Goal: Task Accomplishment & Management: Complete application form

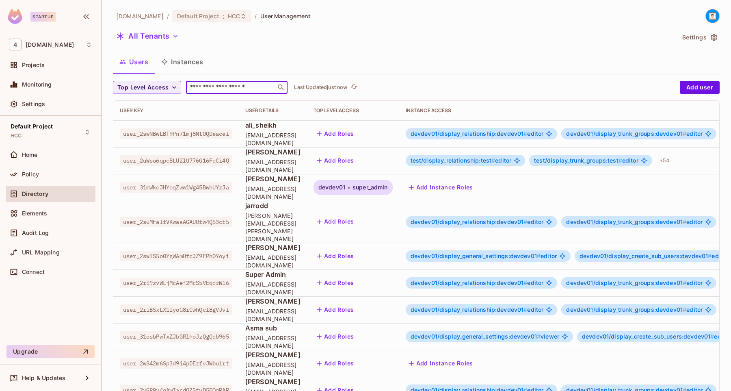
click at [210, 85] on input "text" at bounding box center [231, 87] width 85 height 8
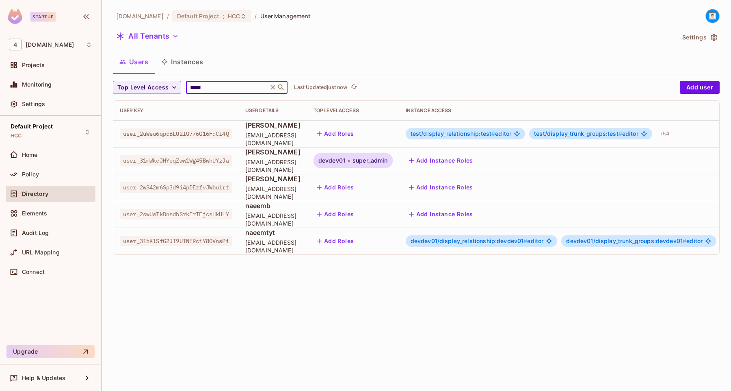
type input "*****"
click at [458, 159] on button "Add Instance Roles" at bounding box center [441, 160] width 71 height 13
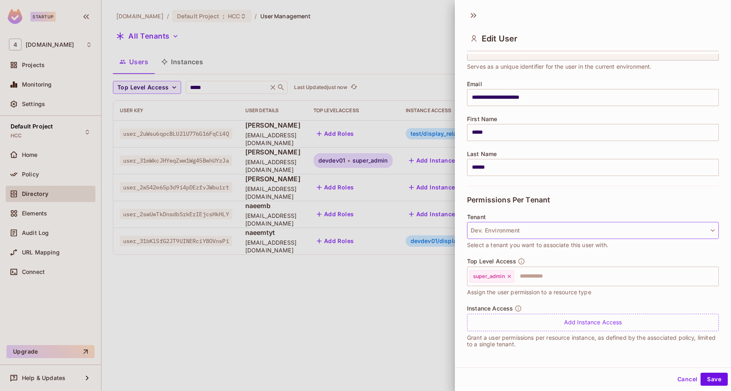
scroll to position [1, 0]
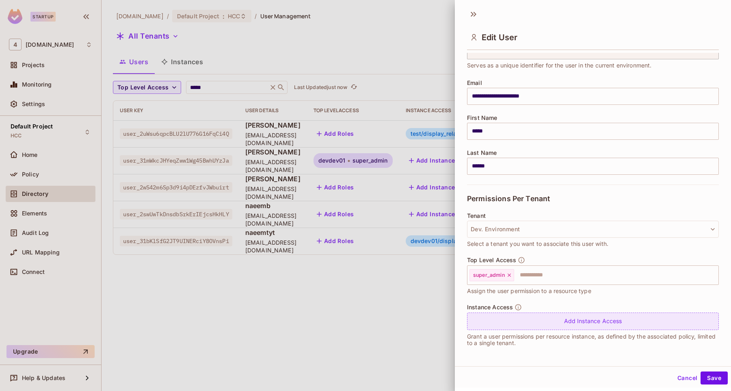
click at [524, 323] on div "Add Instance Access" at bounding box center [593, 321] width 252 height 17
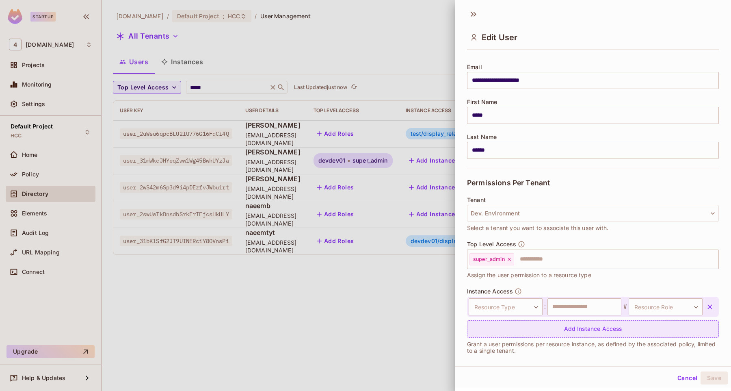
scroll to position [65, 0]
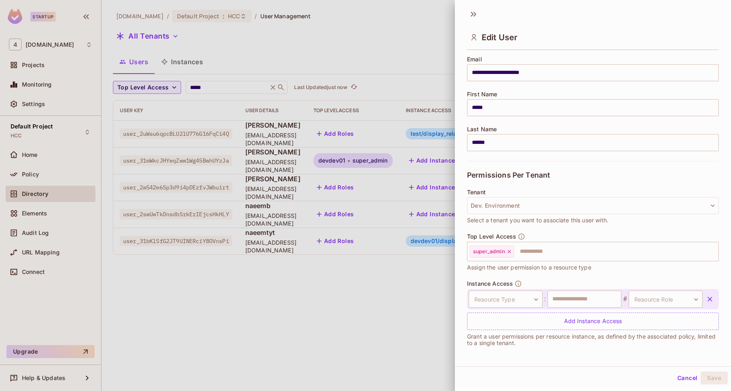
click at [544, 282] on div "Instance Access Resource Type ​ Resource Type : ​ # Resource Role ​ Resource Ro…" at bounding box center [593, 305] width 252 height 50
click at [543, 208] on button "Dev. Environment" at bounding box center [593, 205] width 252 height 17
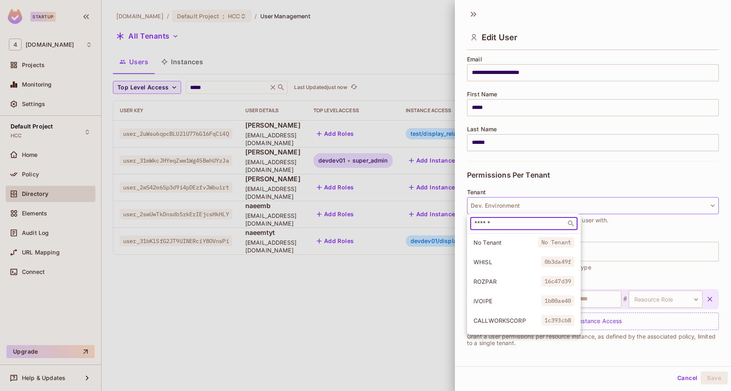
click at [520, 222] on input "text" at bounding box center [518, 223] width 91 height 8
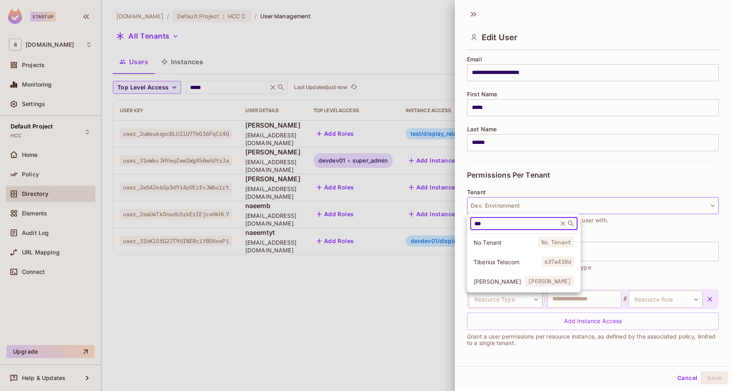
type input "***"
click at [496, 260] on span "Tiberius Telecom" at bounding box center [508, 262] width 68 height 8
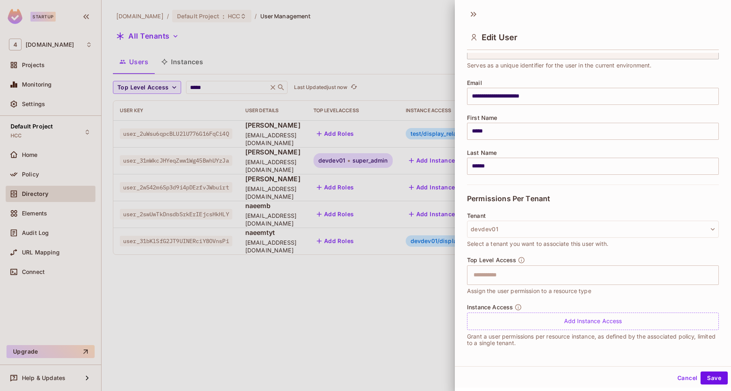
scroll to position [41, 0]
click at [684, 380] on button "Cancel" at bounding box center [688, 377] width 26 height 13
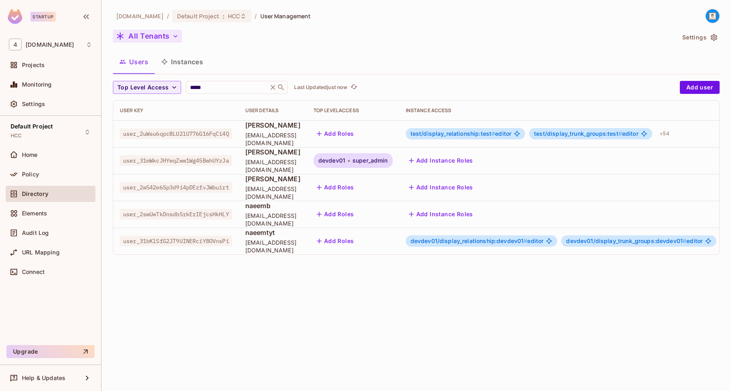
click at [152, 39] on button "All Tenants" at bounding box center [147, 36] width 69 height 13
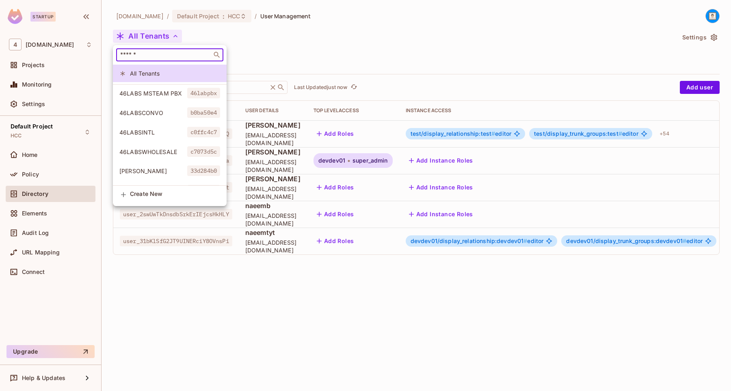
click at [155, 59] on input "text" at bounding box center [164, 55] width 91 height 8
click at [257, 34] on div at bounding box center [365, 195] width 731 height 391
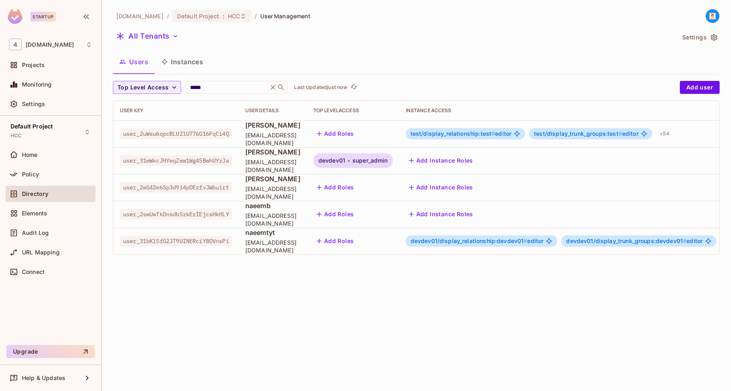
click at [477, 156] on button "Add Instance Roles" at bounding box center [441, 160] width 71 height 13
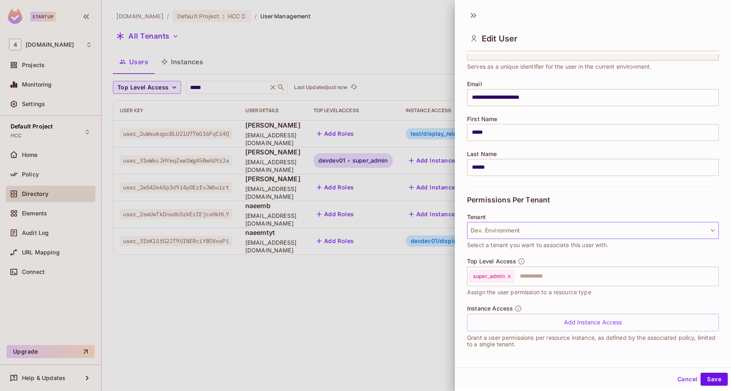
scroll to position [1, 0]
click at [255, 61] on div at bounding box center [365, 195] width 731 height 391
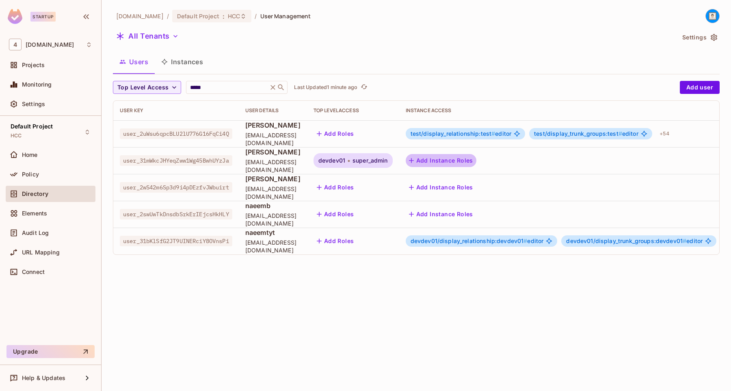
click at [477, 157] on button "Add Instance Roles" at bounding box center [441, 160] width 71 height 13
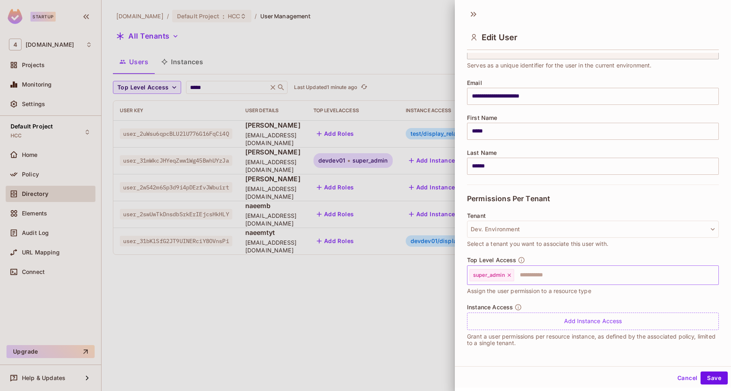
click at [512, 276] on icon at bounding box center [510, 275] width 6 height 6
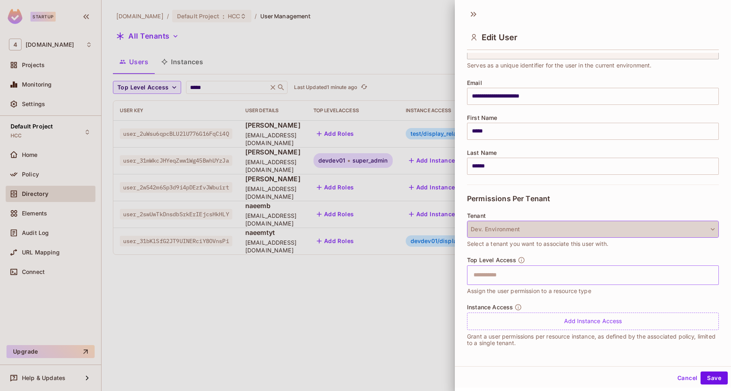
click at [529, 230] on button "Dev. Environment" at bounding box center [593, 229] width 252 height 17
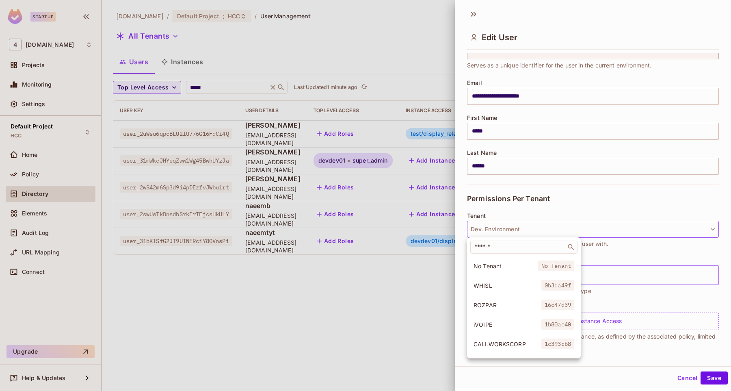
click at [541, 202] on div at bounding box center [365, 195] width 731 height 391
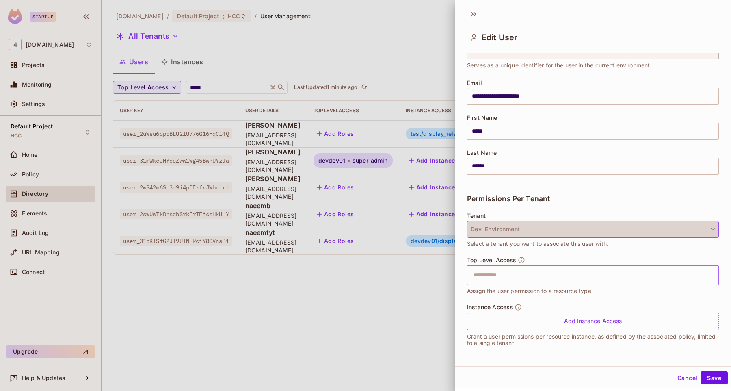
click at [516, 226] on button "Dev. Environment" at bounding box center [593, 229] width 252 height 17
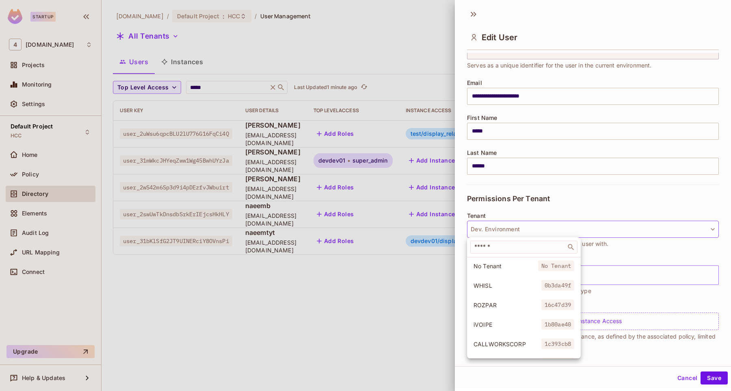
click at [550, 213] on div at bounding box center [365, 195] width 731 height 391
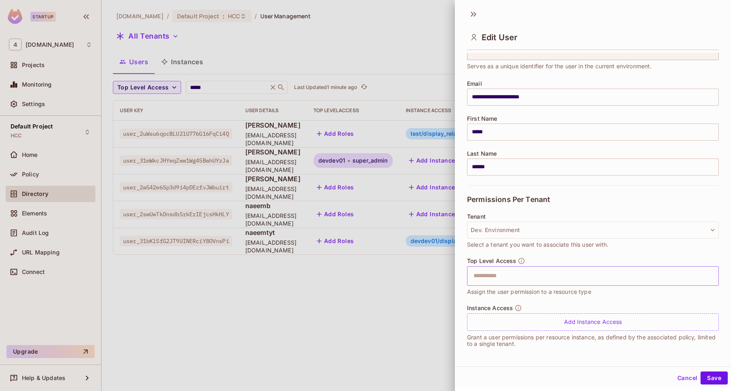
scroll to position [41, 0]
click at [549, 233] on button "Dev. Environment" at bounding box center [593, 229] width 252 height 17
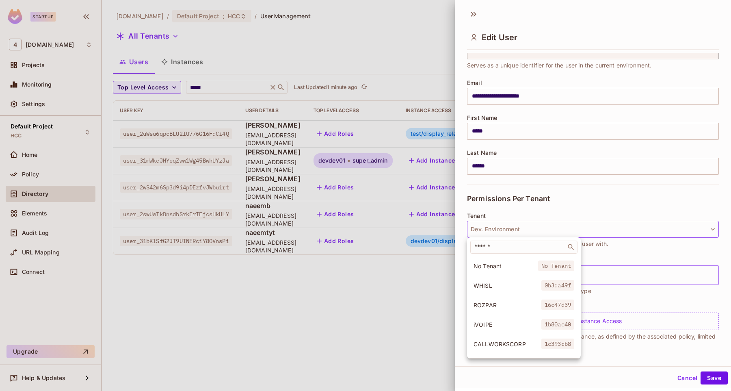
click at [568, 195] on div at bounding box center [365, 195] width 731 height 391
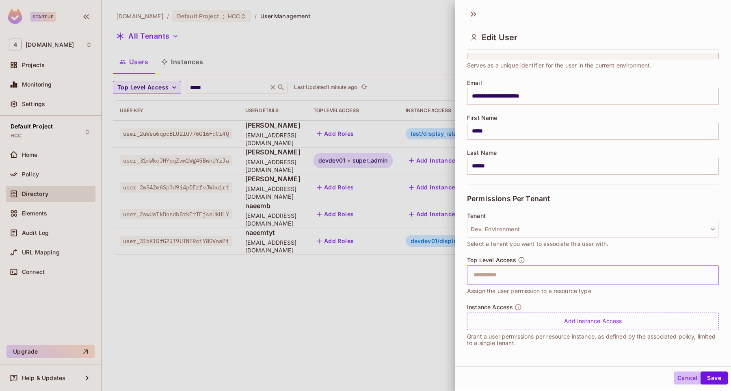
click at [684, 380] on button "Cancel" at bounding box center [688, 377] width 26 height 13
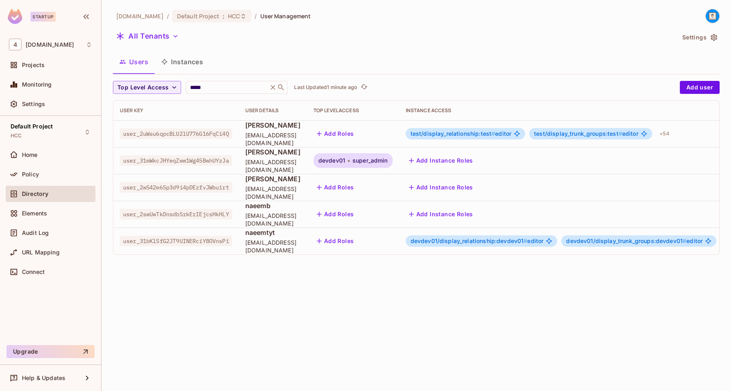
click at [477, 163] on button "Add Instance Roles" at bounding box center [441, 160] width 71 height 13
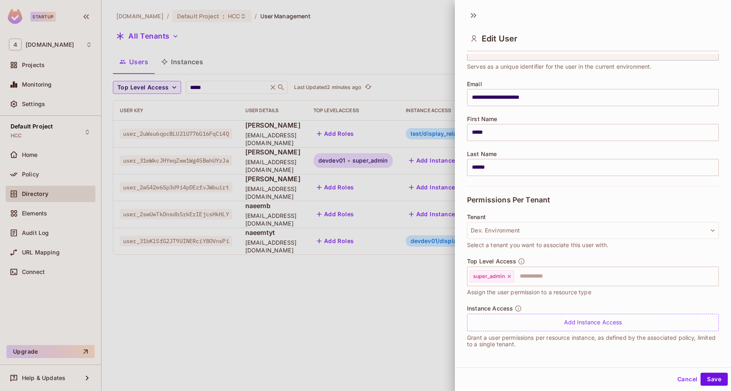
click at [397, 299] on div at bounding box center [365, 195] width 731 height 391
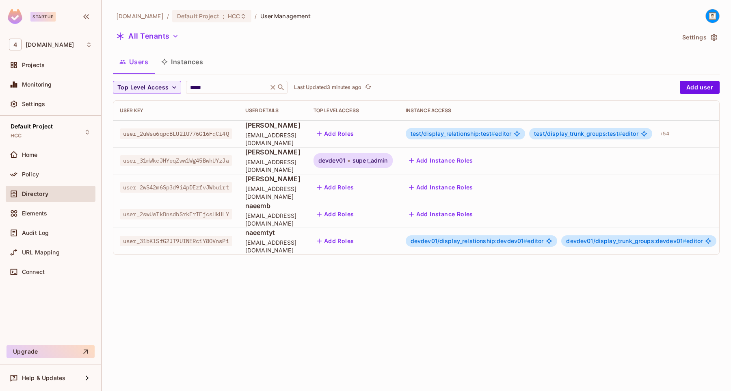
click at [457, 163] on button "Add Instance Roles" at bounding box center [441, 160] width 71 height 13
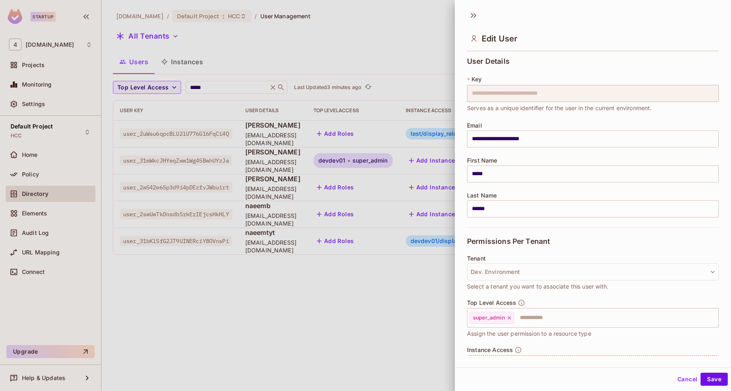
click at [234, 165] on div at bounding box center [365, 195] width 731 height 391
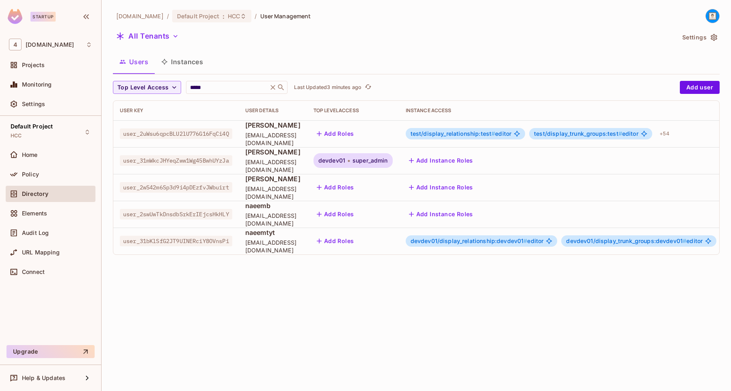
click at [474, 157] on button "Add Instance Roles" at bounding box center [441, 160] width 71 height 13
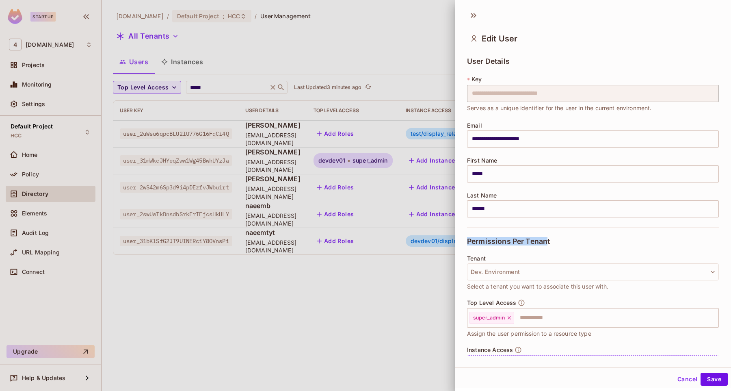
drag, startPoint x: 464, startPoint y: 243, endPoint x: 549, endPoint y: 243, distance: 84.9
click at [549, 243] on div "**********" at bounding box center [593, 205] width 276 height 302
click at [682, 378] on button "Cancel" at bounding box center [688, 379] width 26 height 13
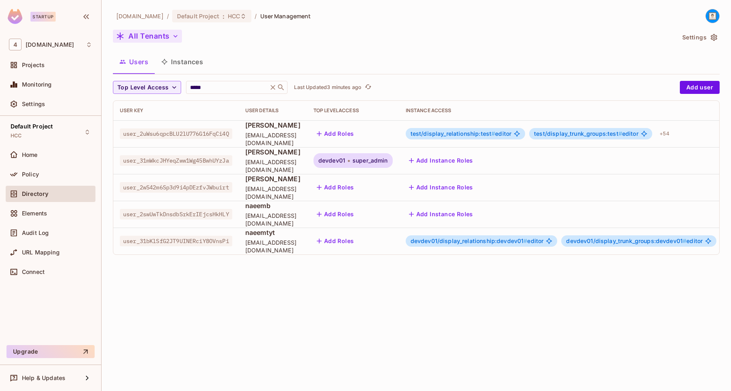
click at [155, 35] on button "All Tenants" at bounding box center [147, 36] width 69 height 13
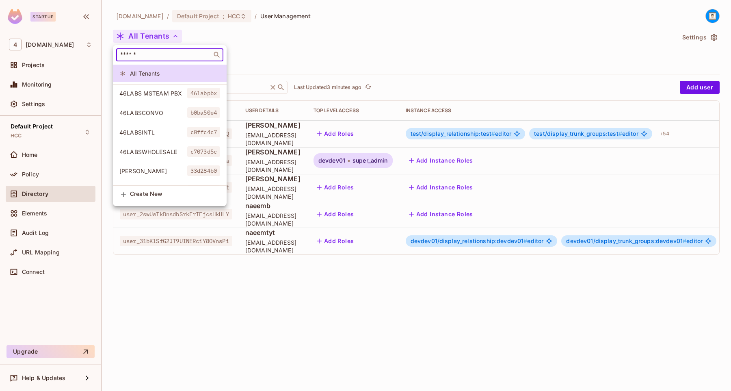
click at [156, 53] on input "text" at bounding box center [164, 55] width 91 height 8
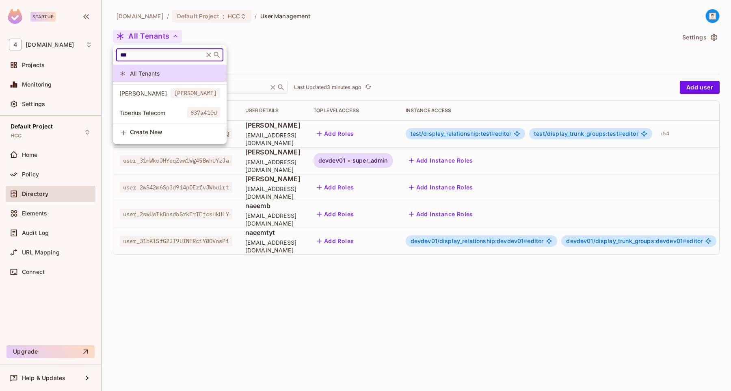
type input "***"
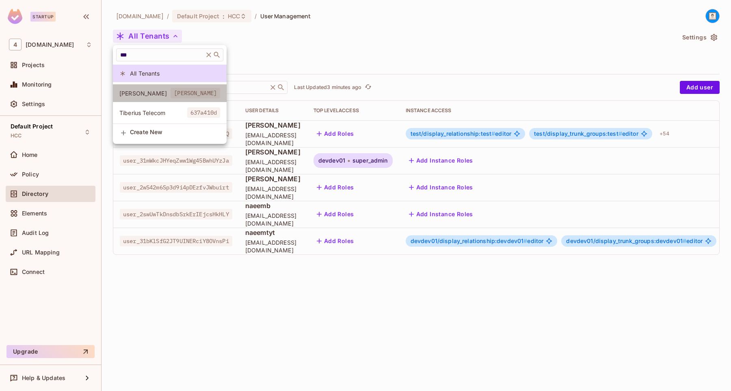
click at [149, 92] on span "[PERSON_NAME]" at bounding box center [144, 93] width 51 height 8
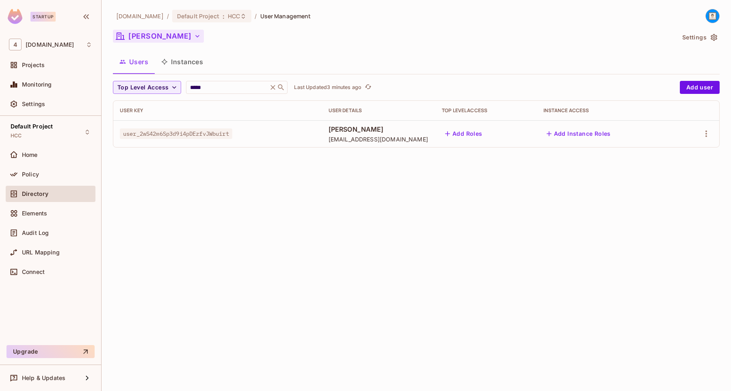
click at [154, 41] on button "[PERSON_NAME]" at bounding box center [158, 36] width 91 height 13
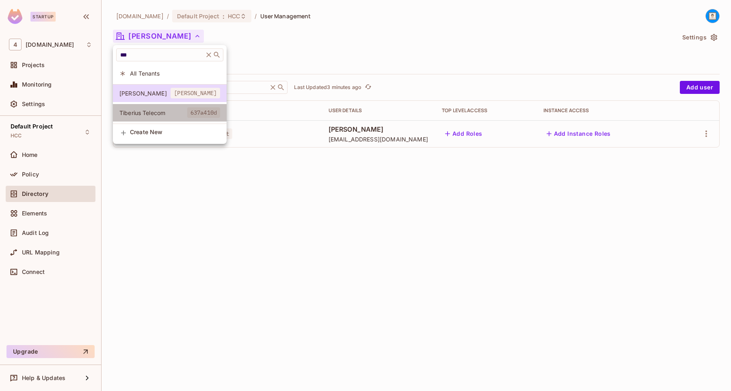
click at [154, 114] on span "Tiberius Telecom" at bounding box center [153, 113] width 68 height 8
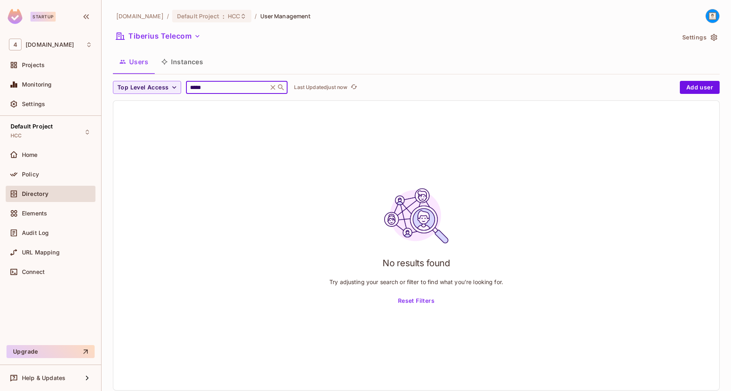
click at [212, 88] on input "*****" at bounding box center [227, 87] width 77 height 8
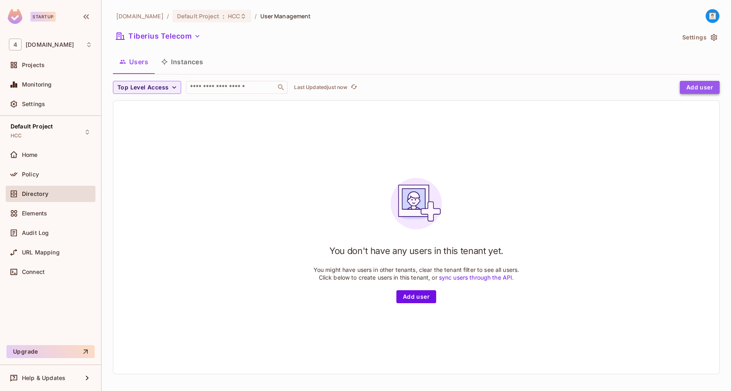
click at [705, 87] on button "Add user" at bounding box center [700, 87] width 40 height 13
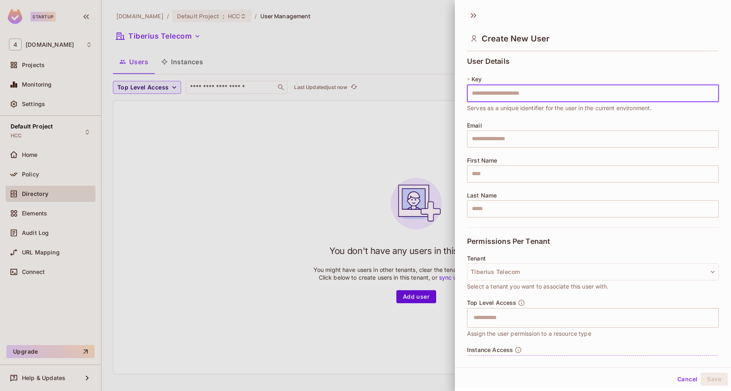
click at [152, 40] on div at bounding box center [365, 195] width 731 height 391
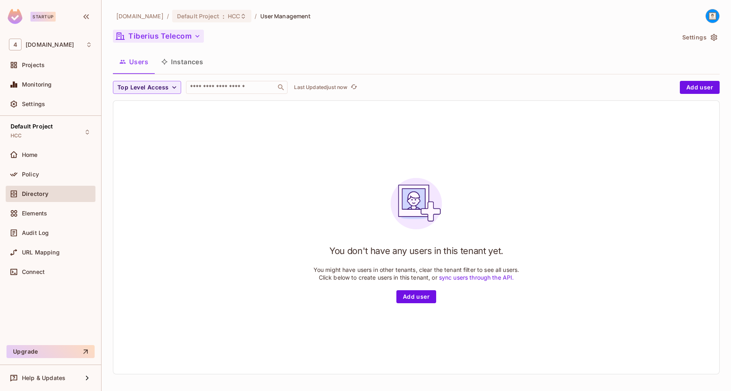
click at [158, 37] on button "Tiberius Telecom" at bounding box center [158, 36] width 91 height 13
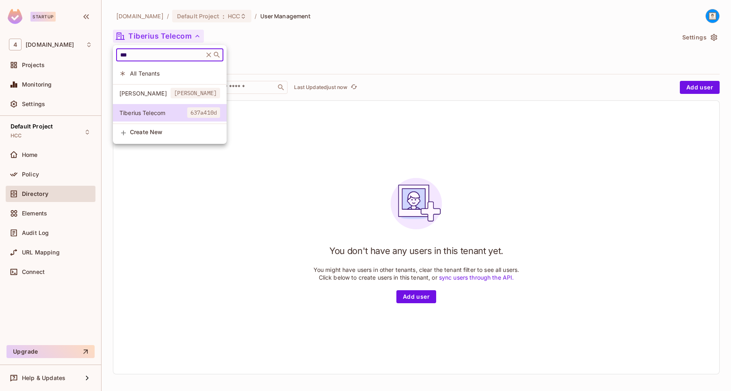
click at [150, 55] on input "***" at bounding box center [160, 55] width 83 height 8
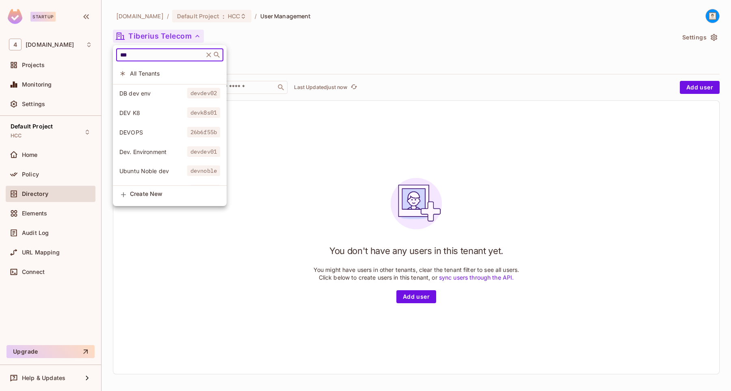
type input "***"
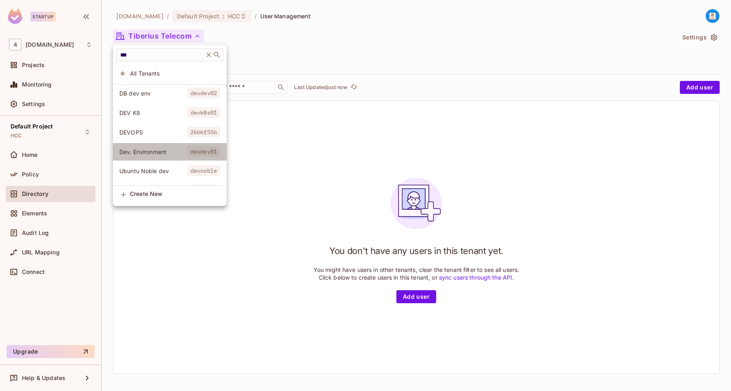
click at [143, 150] on span "Dev. Environment" at bounding box center [153, 152] width 68 height 8
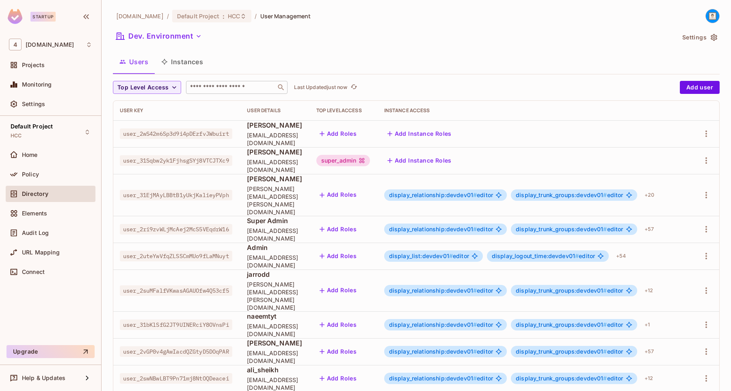
click at [210, 91] on input "text" at bounding box center [231, 87] width 85 height 8
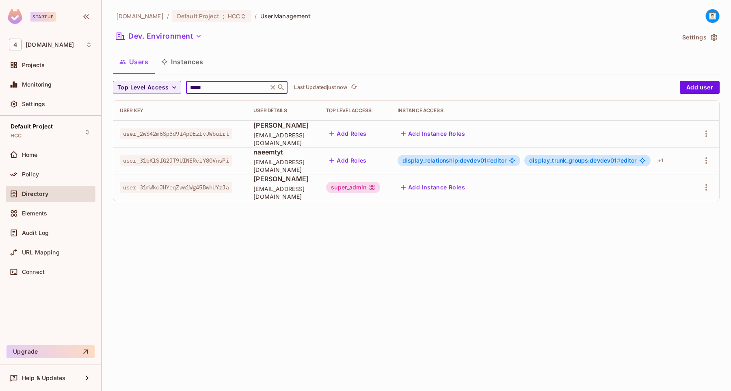
type input "*****"
click at [219, 187] on span "user_31mWkcJHYeqZww1Wg45BwhUYzJa" at bounding box center [176, 187] width 113 height 11
copy span "user_31mWkcJHYeqZww1Wg45BwhUYzJa"
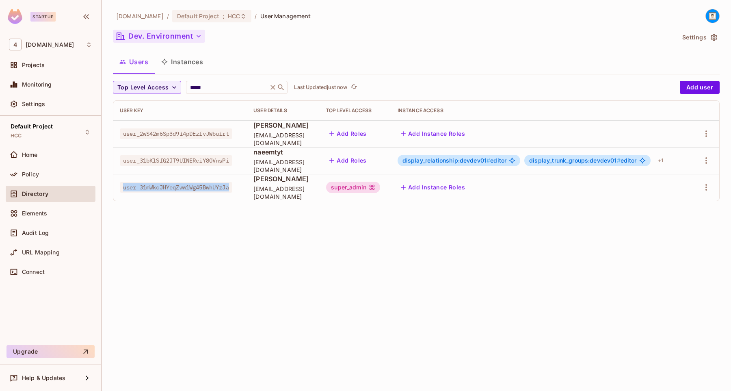
click at [161, 37] on button "Dev. Environment" at bounding box center [159, 36] width 92 height 13
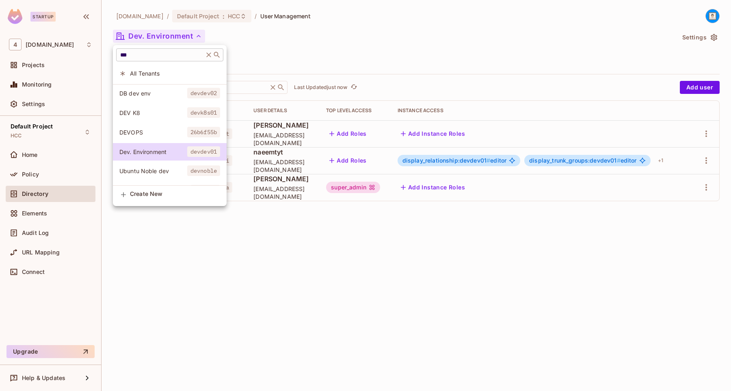
click at [207, 56] on icon at bounding box center [209, 55] width 8 height 8
click at [181, 60] on div "​" at bounding box center [169, 54] width 107 height 13
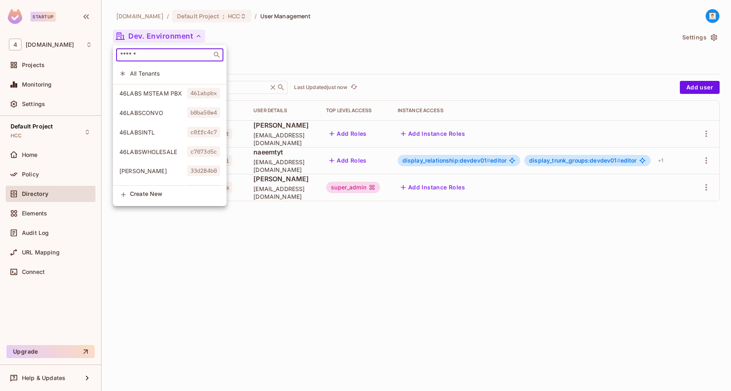
type input "*"
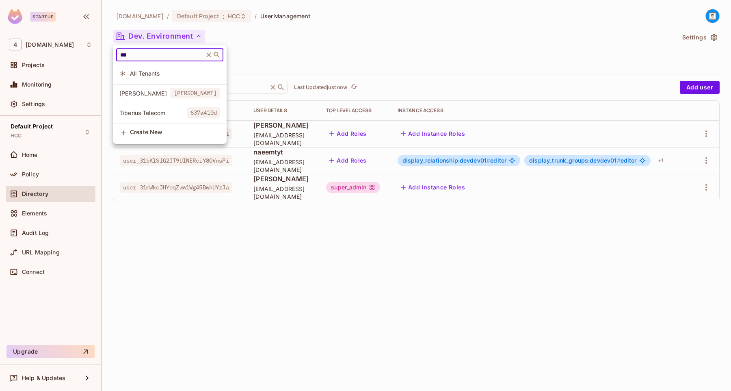
type input "***"
click at [149, 93] on span "[PERSON_NAME]" at bounding box center [144, 93] width 51 height 8
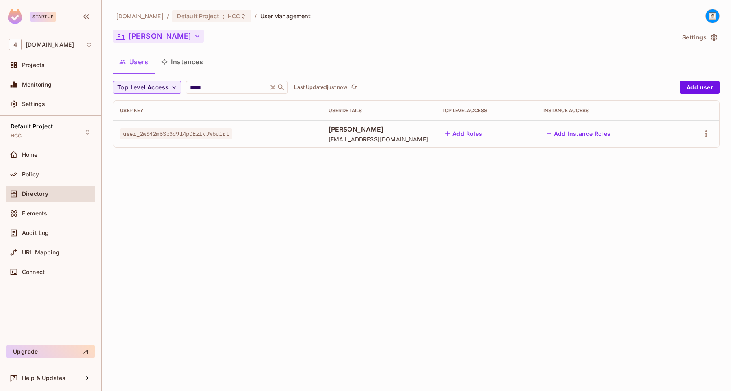
click at [152, 38] on button "[PERSON_NAME]" at bounding box center [158, 36] width 91 height 13
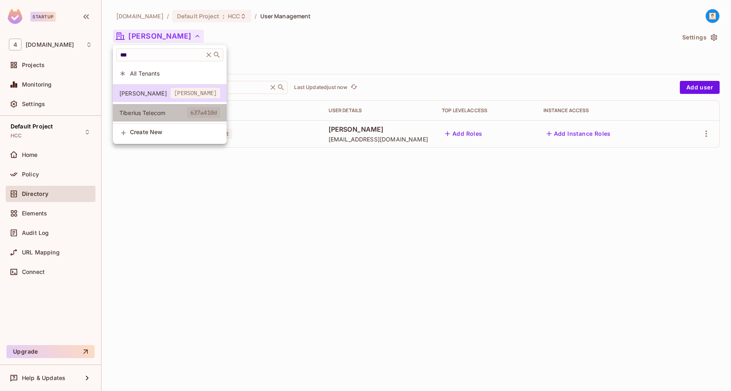
click at [150, 111] on span "Tiberius Telecom" at bounding box center [153, 113] width 68 height 8
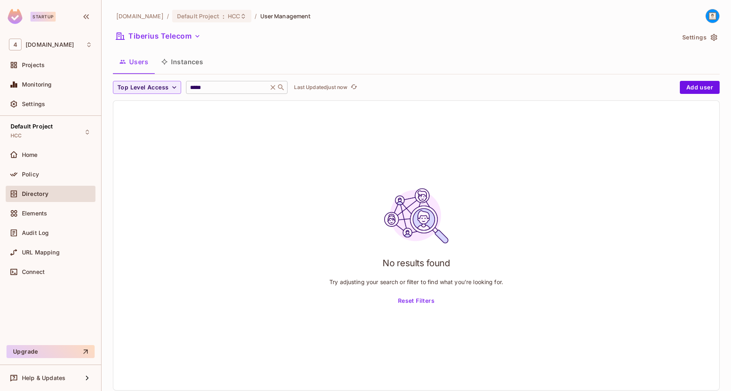
click at [282, 87] on icon at bounding box center [281, 87] width 8 height 8
click at [276, 88] on icon at bounding box center [273, 87] width 5 height 5
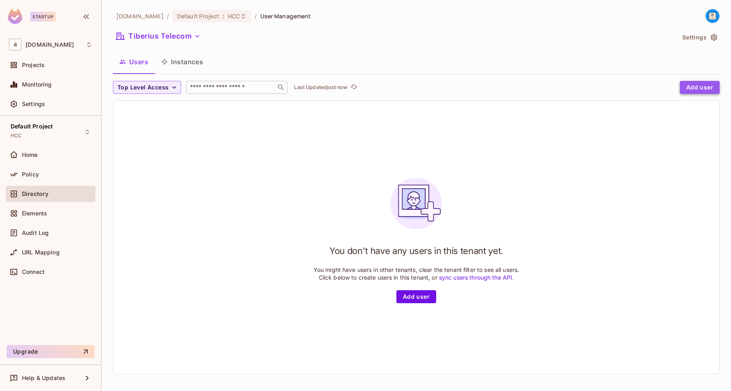
click at [708, 85] on button "Add user" at bounding box center [700, 87] width 40 height 13
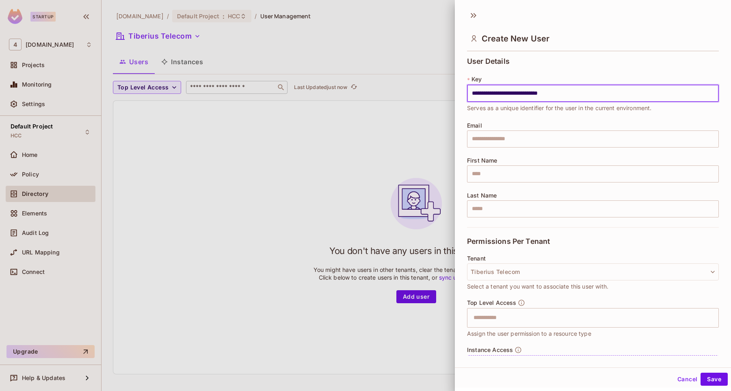
type input "**********"
click at [501, 122] on div "**********" at bounding box center [593, 142] width 252 height 170
click at [498, 136] on input "text" at bounding box center [593, 138] width 252 height 17
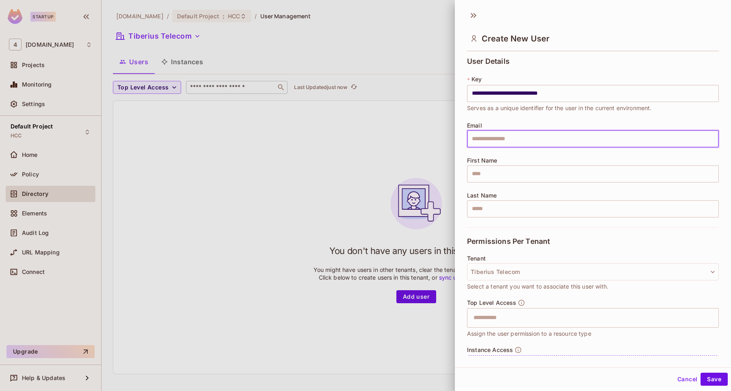
click at [498, 136] on input "text" at bounding box center [593, 138] width 252 height 17
type input "**********"
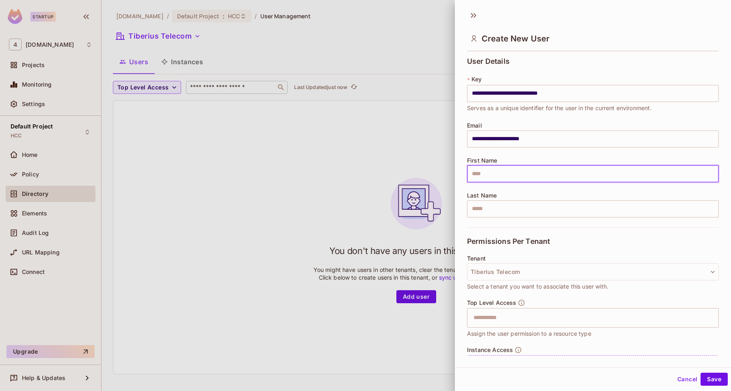
click at [499, 175] on input "text" at bounding box center [593, 173] width 252 height 17
type input "*****"
click at [493, 216] on input "text" at bounding box center [593, 208] width 252 height 17
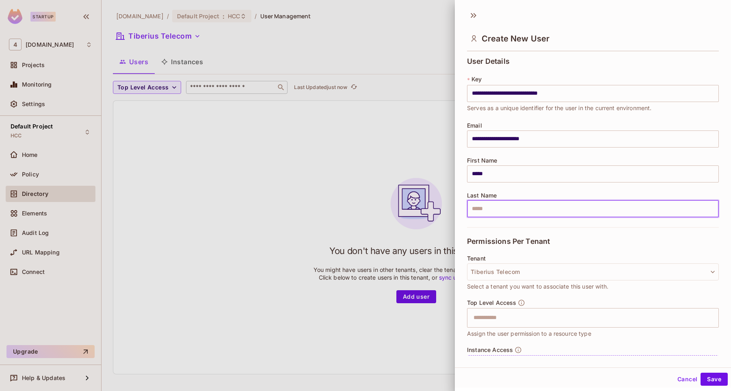
click at [493, 216] on input "text" at bounding box center [593, 208] width 252 height 17
type input "******"
click at [501, 271] on button "Tiberius Telecom" at bounding box center [593, 271] width 252 height 17
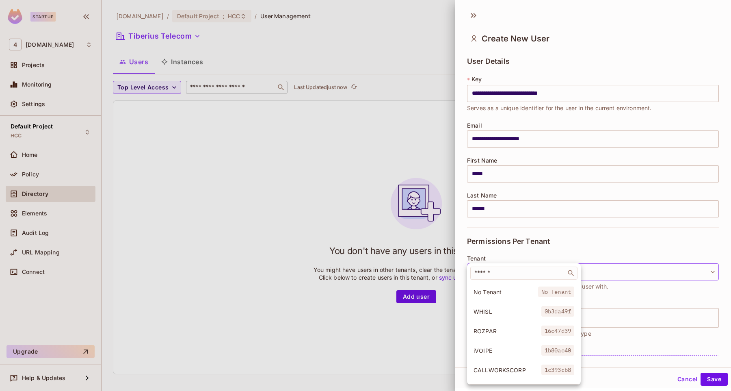
click at [510, 251] on div at bounding box center [365, 195] width 731 height 391
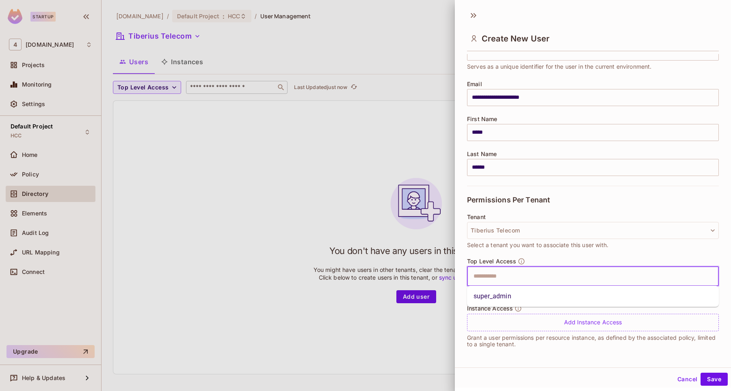
click at [488, 276] on input "text" at bounding box center [586, 276] width 234 height 16
click at [527, 250] on div "Tenant [PERSON_NAME] Telecom Select a tenant you want to associate this user wi…" at bounding box center [593, 236] width 252 height 44
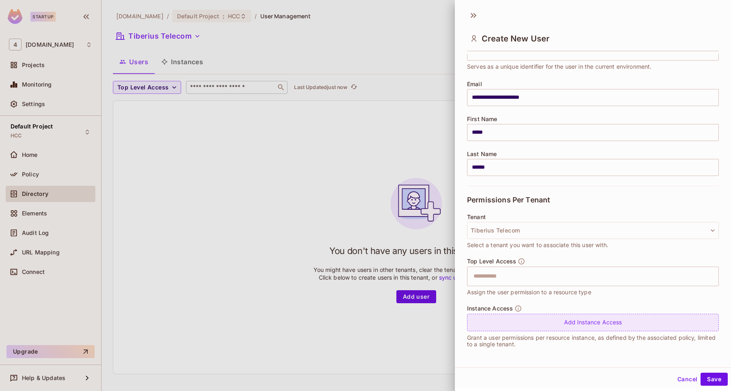
click at [516, 315] on div "Add Instance Access" at bounding box center [593, 322] width 252 height 17
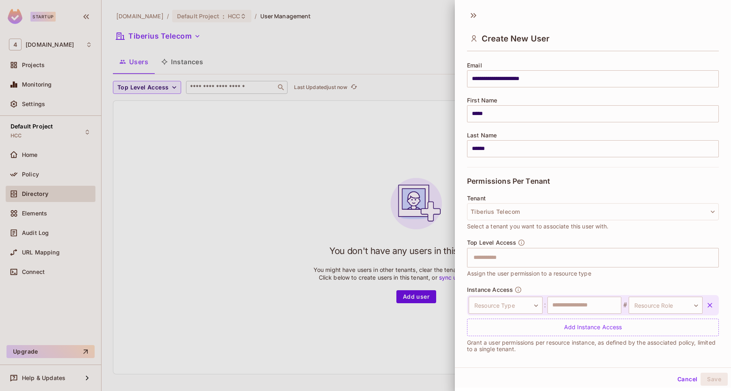
scroll to position [65, 0]
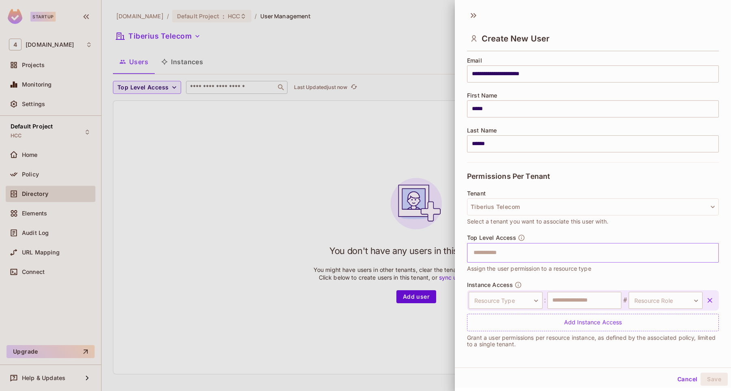
click at [531, 256] on input "text" at bounding box center [586, 253] width 234 height 16
click at [514, 276] on li "super_admin" at bounding box center [593, 272] width 252 height 15
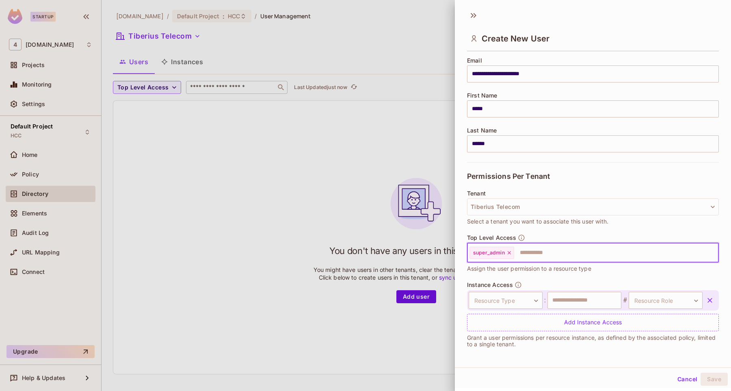
scroll to position [1, 0]
click at [710, 298] on icon "button" at bounding box center [710, 299] width 5 height 5
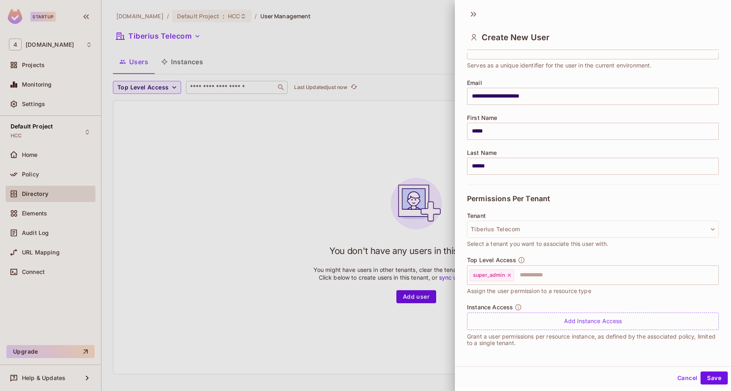
scroll to position [41, 0]
click at [719, 373] on button "Save" at bounding box center [714, 377] width 27 height 13
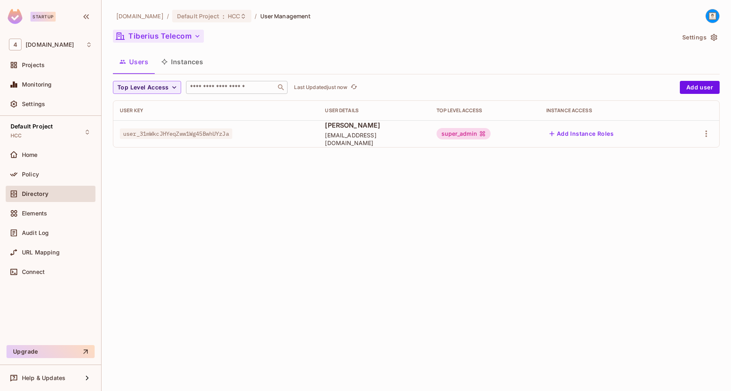
click at [186, 38] on button "Tiberius Telecom" at bounding box center [158, 36] width 91 height 13
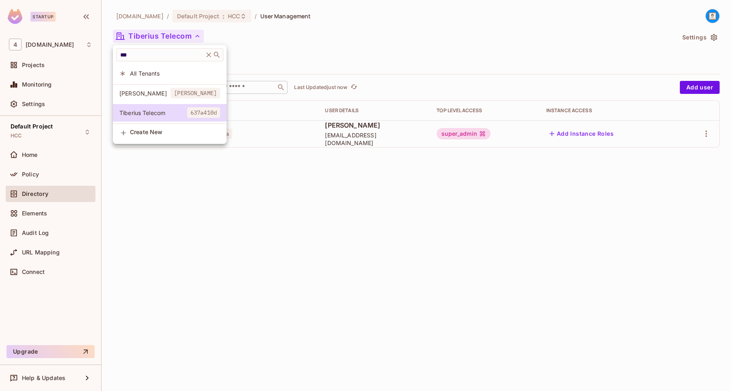
click at [156, 73] on span "All Tenants" at bounding box center [175, 73] width 90 height 8
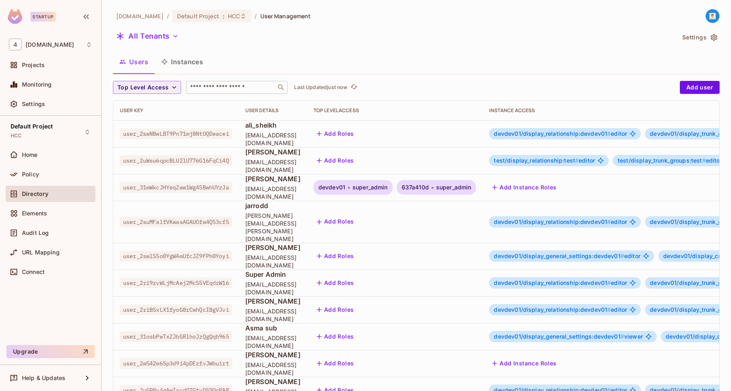
click at [234, 89] on input "text" at bounding box center [231, 87] width 85 height 8
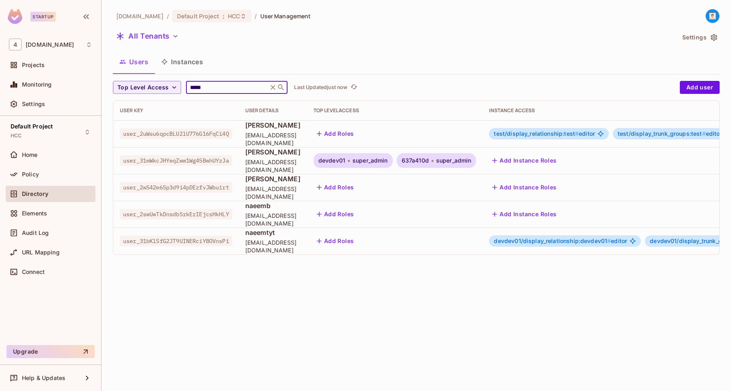
type input "*****"
